Goal: Navigation & Orientation: Find specific page/section

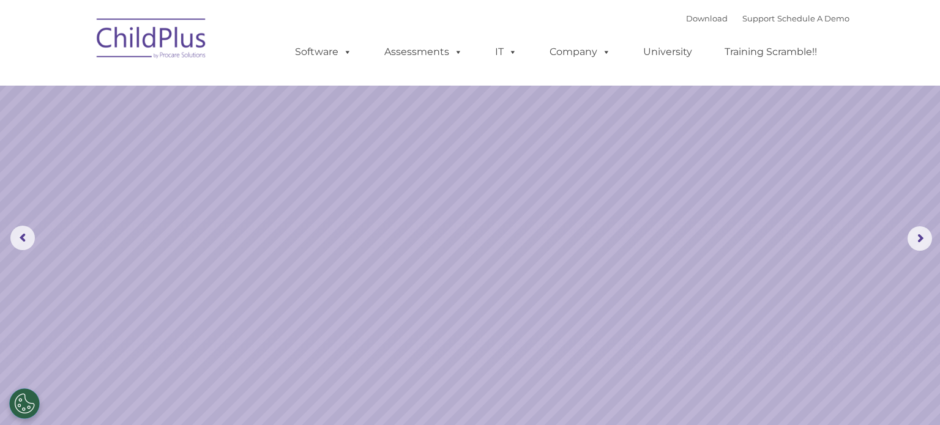
select select "MEDIUM"
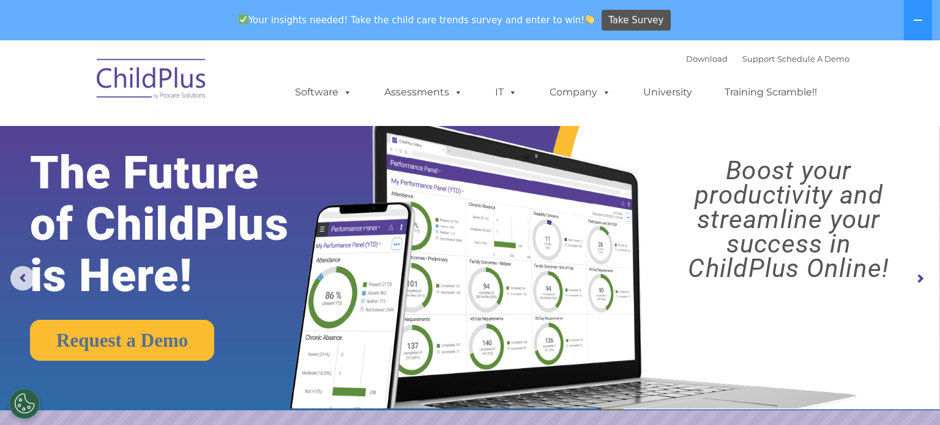
click at [892, 87] on nav "Download Support | Schedule A Demo  MENU MENU Software ChildPlus: The original…" at bounding box center [470, 83] width 940 height 86
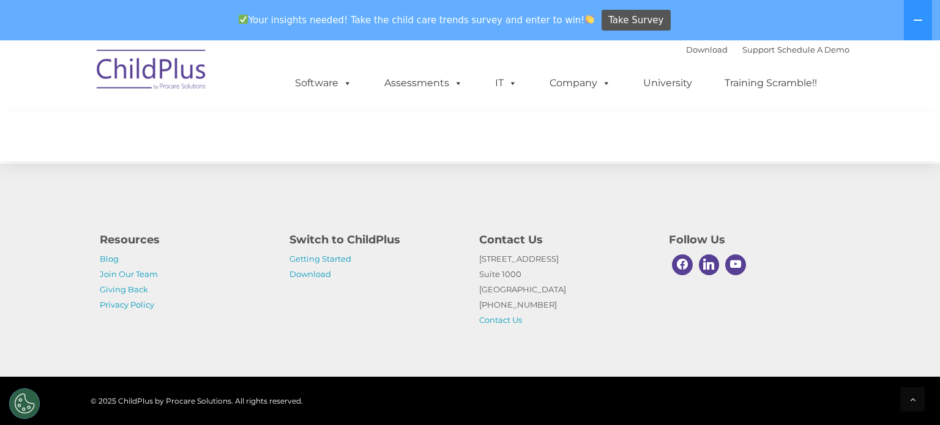
scroll to position [1428, 0]
click at [352, 256] on p "Getting Started Download" at bounding box center [374, 266] width 171 height 31
click at [347, 259] on link "Getting Started" at bounding box center [320, 259] width 62 height 10
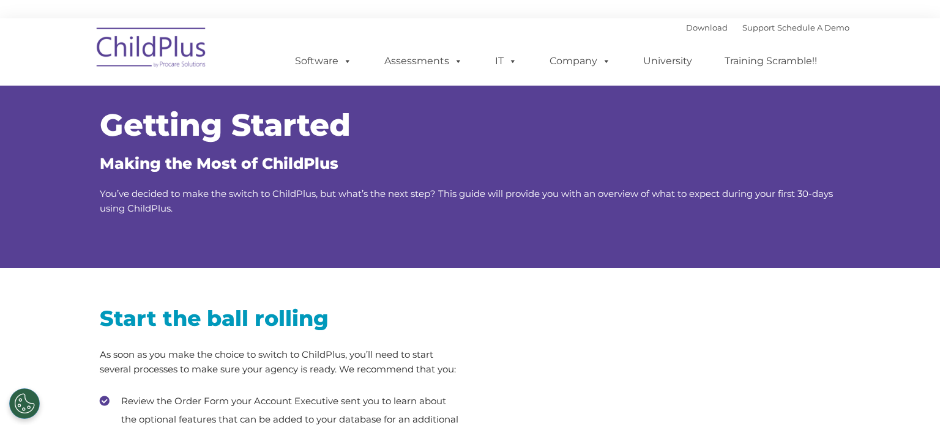
type input ""
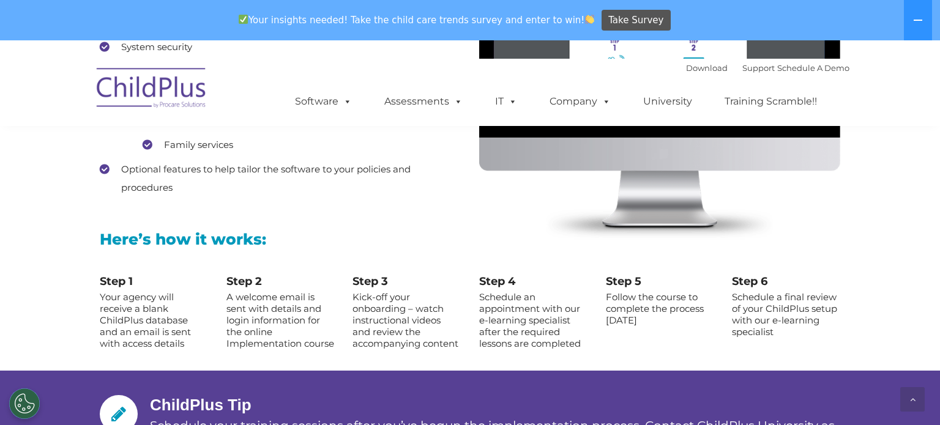
scroll to position [1267, 0]
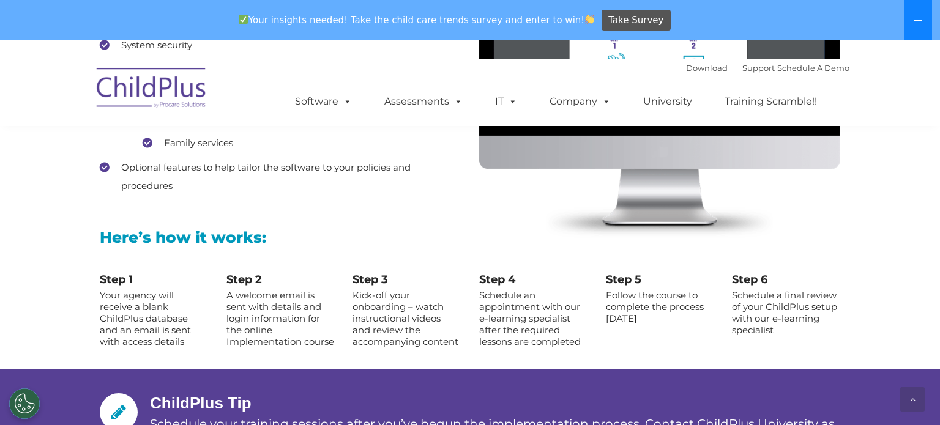
click at [915, 24] on icon at bounding box center [918, 20] width 10 height 10
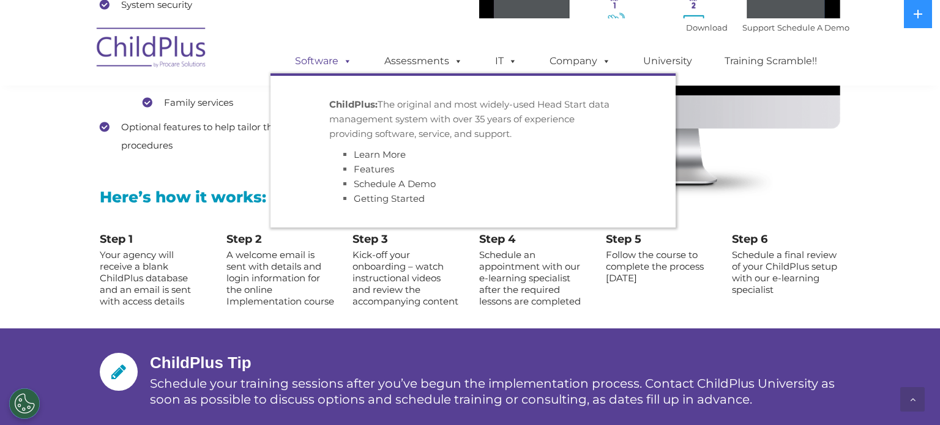
click at [349, 64] on span at bounding box center [344, 61] width 13 height 12
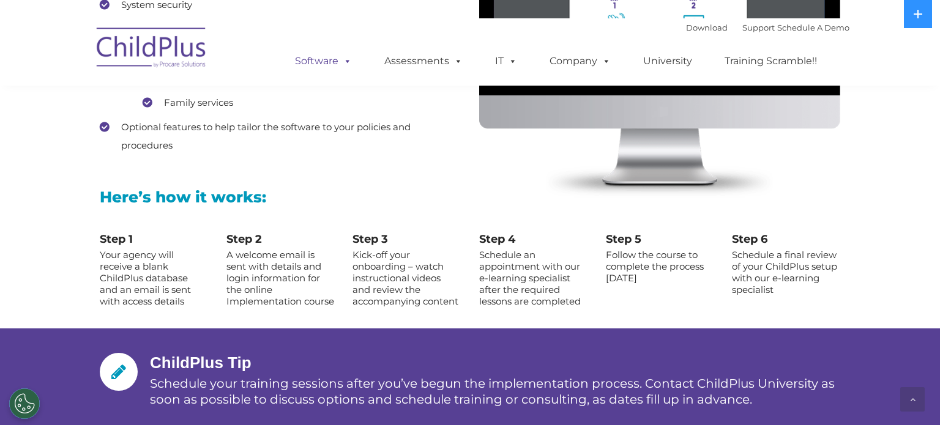
click at [349, 64] on span at bounding box center [344, 61] width 13 height 12
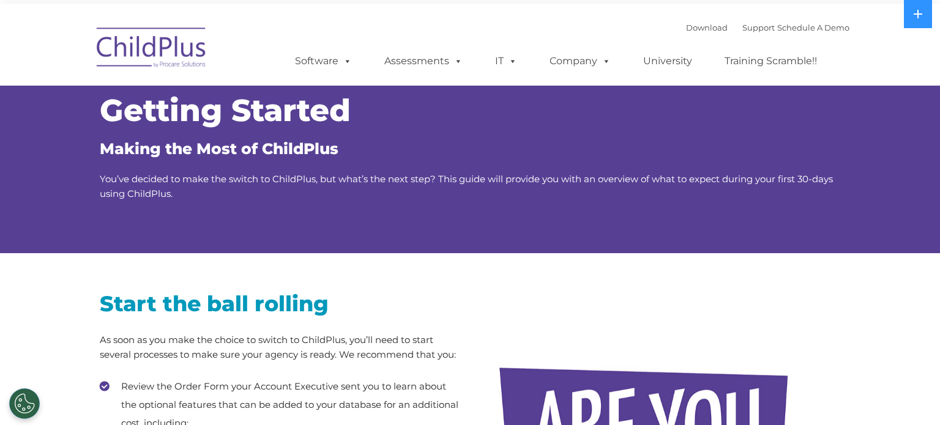
scroll to position [0, 0]
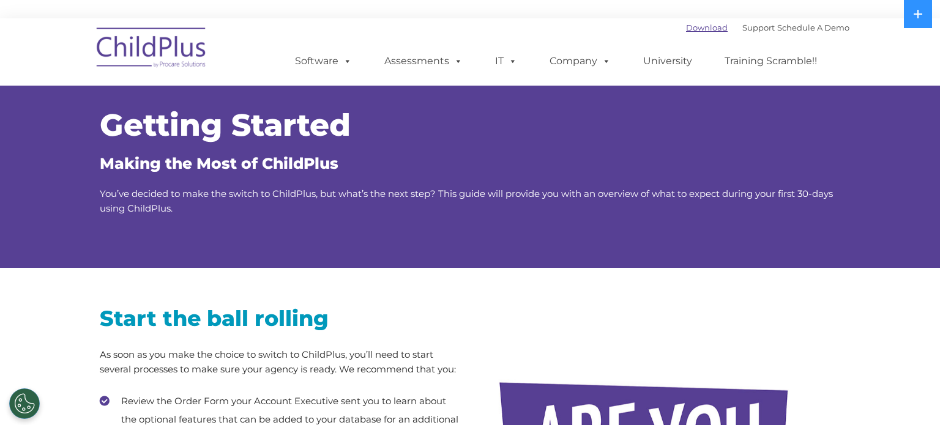
click at [695, 29] on link "Download" at bounding box center [707, 28] width 42 height 10
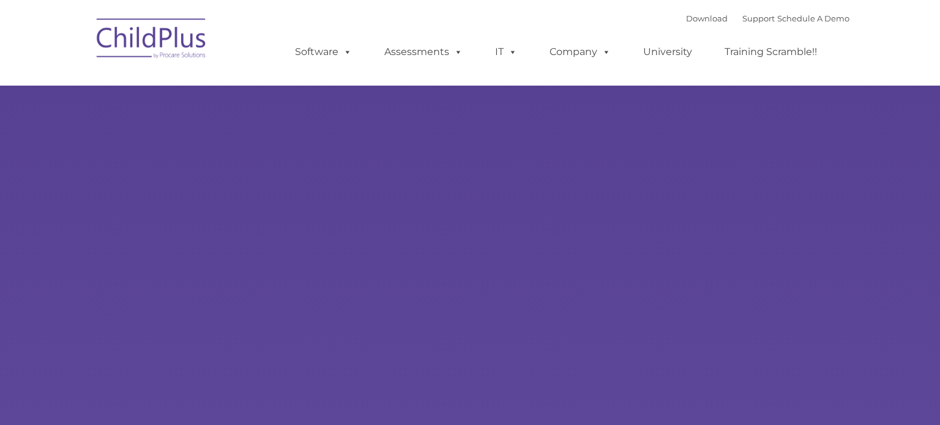
type input ""
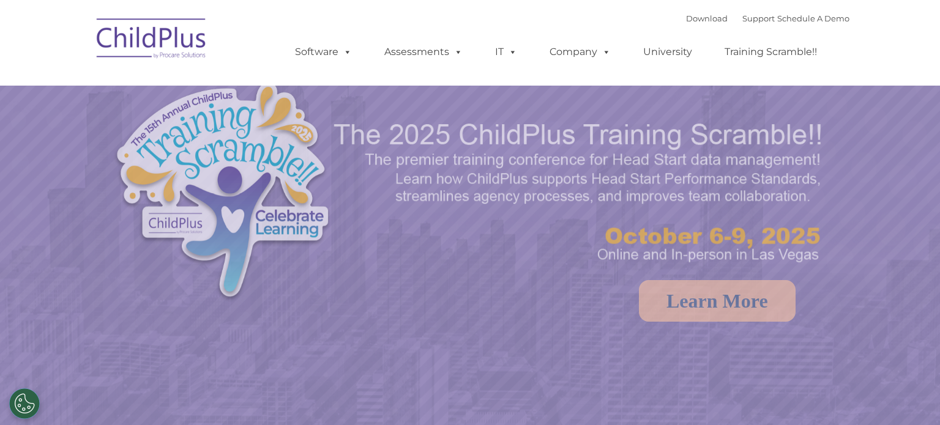
select select "MEDIUM"
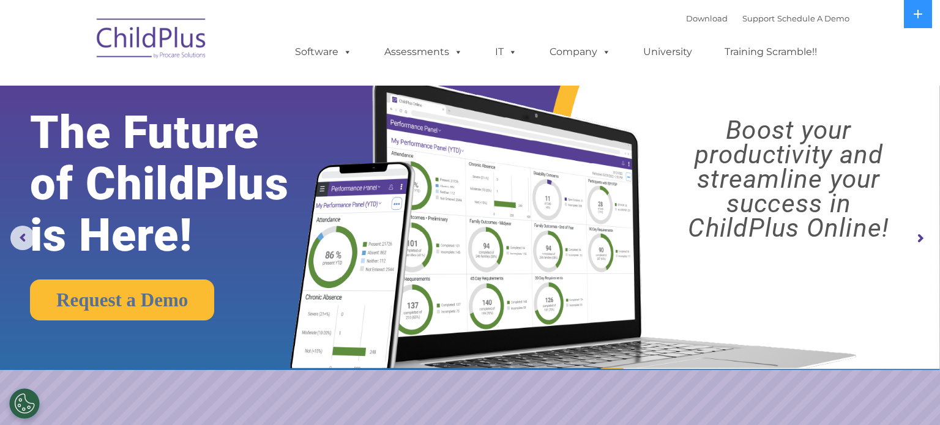
click at [921, 234] on rs-arrow at bounding box center [919, 238] width 24 height 24
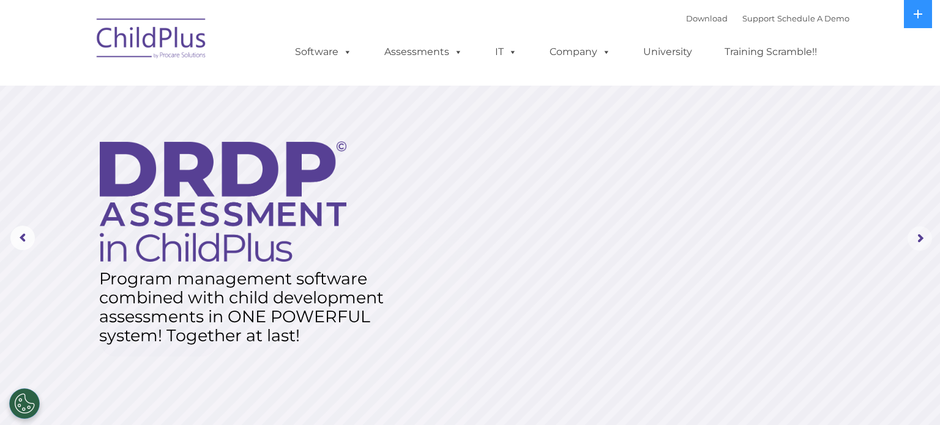
click at [921, 234] on rs-arrow at bounding box center [919, 238] width 24 height 24
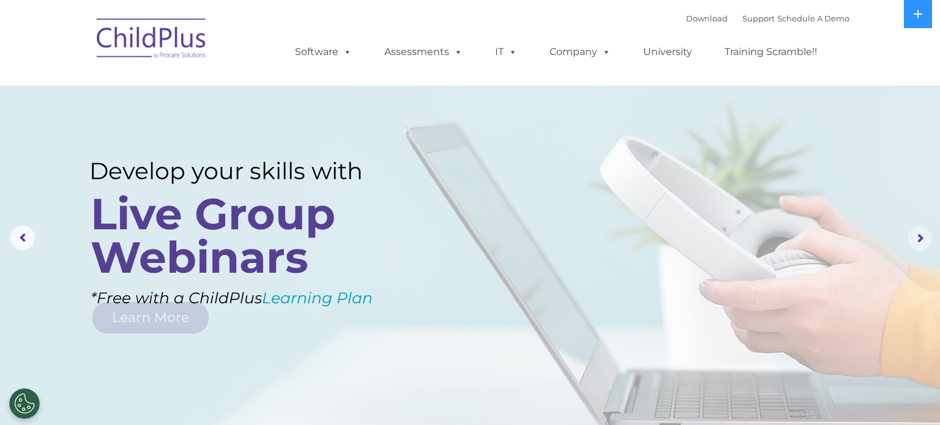
click at [921, 234] on rs-arrow at bounding box center [919, 238] width 24 height 24
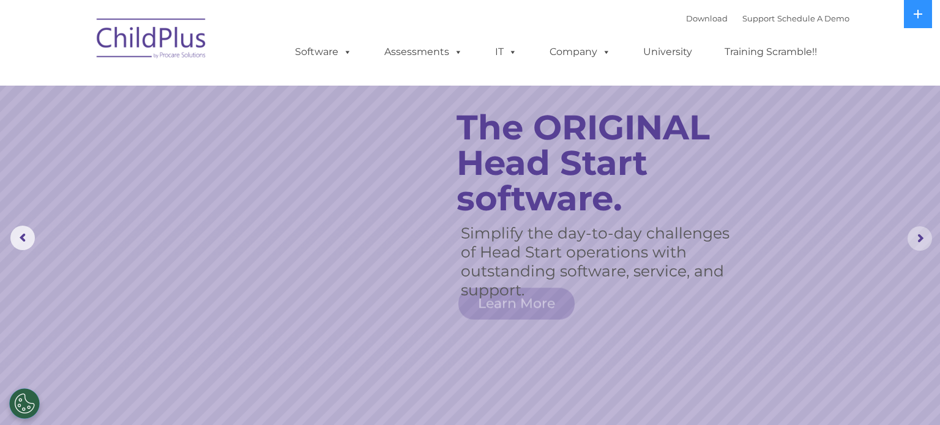
click at [921, 234] on rs-arrow at bounding box center [919, 238] width 24 height 24
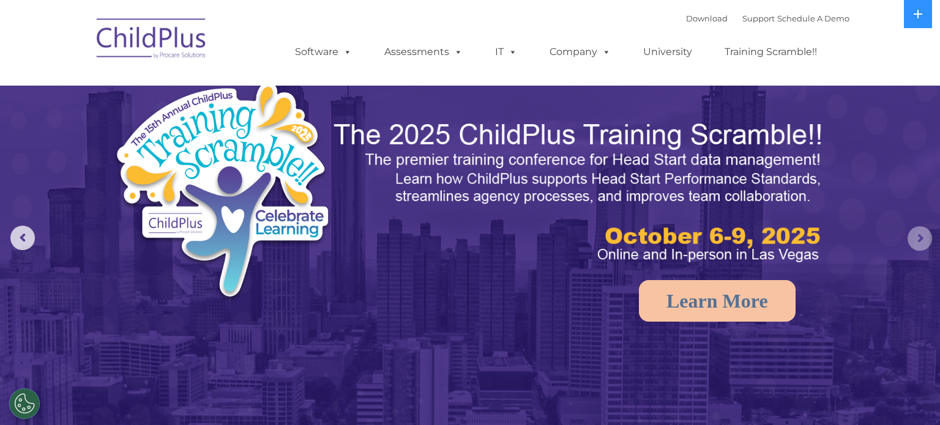
click at [921, 234] on rs-arrow at bounding box center [919, 238] width 24 height 24
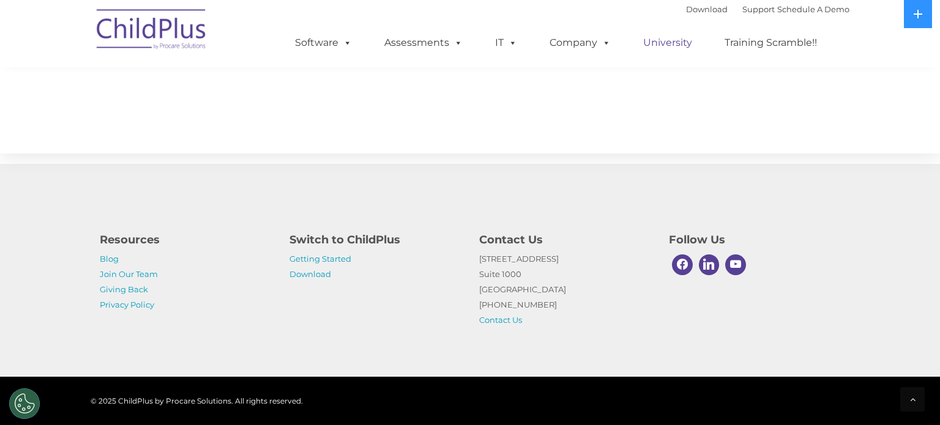
scroll to position [1388, 0]
